Goal: Find specific page/section: Find specific page/section

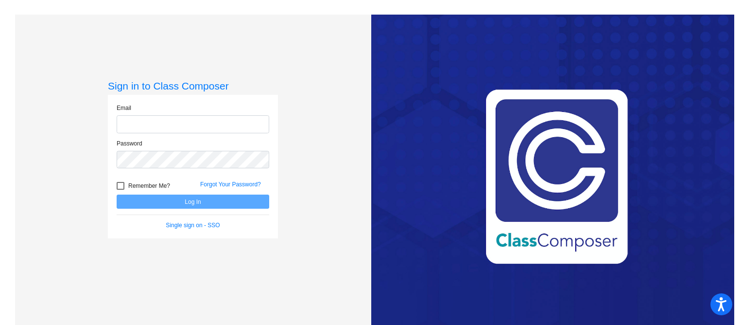
type input "[EMAIL_ADDRESS][DOMAIN_NAME]"
click at [192, 206] on button "Log In" at bounding box center [193, 201] width 153 height 14
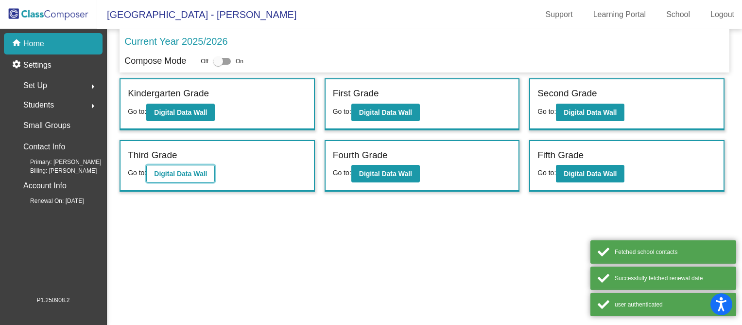
click at [173, 167] on button "Digital Data Wall" at bounding box center [180, 173] width 69 height 17
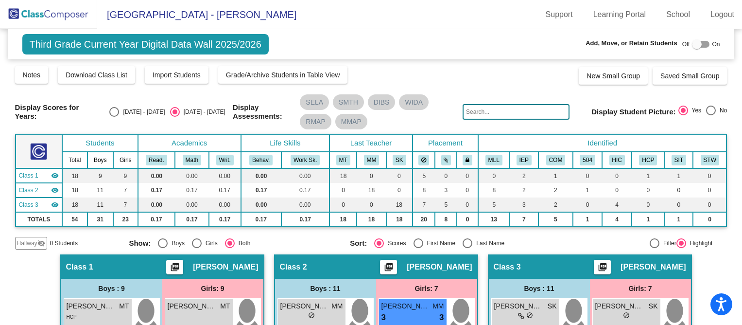
click at [475, 114] on input "text" at bounding box center [516, 112] width 107 height 16
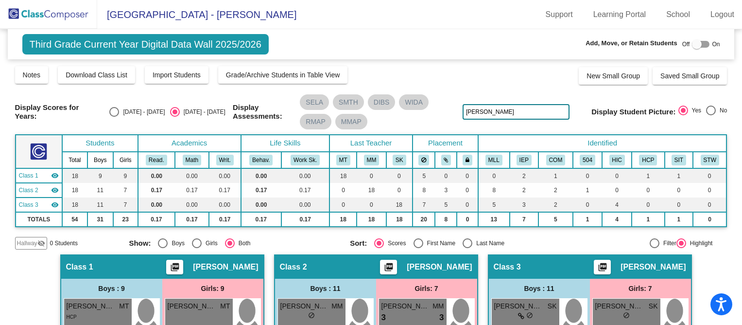
click at [515, 112] on input "[PERSON_NAME]" at bounding box center [516, 112] width 107 height 16
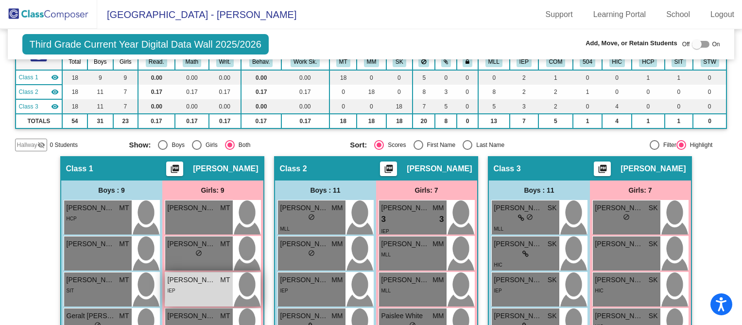
scroll to position [97, 0]
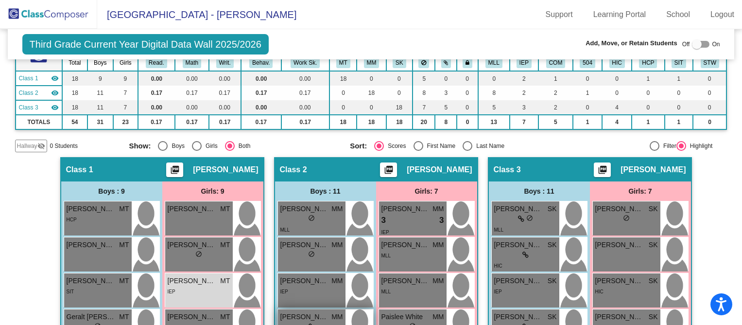
type input "eve"
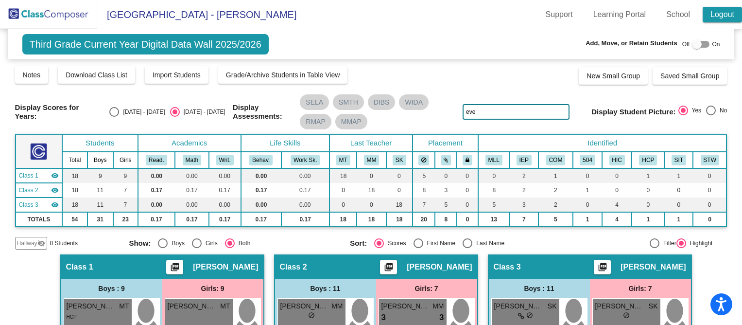
click at [707, 19] on link "Logout" at bounding box center [722, 15] width 39 height 16
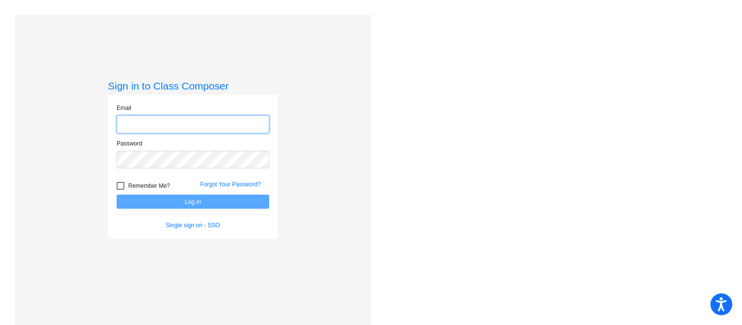
type input "[EMAIL_ADDRESS][DOMAIN_NAME]"
